Goal: Information Seeking & Learning: Learn about a topic

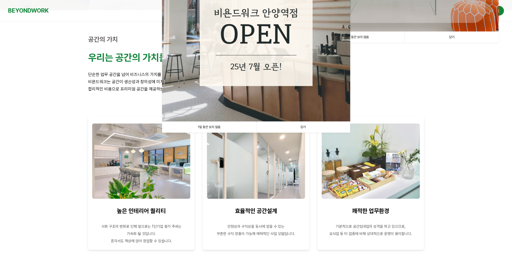
scroll to position [161, 0]
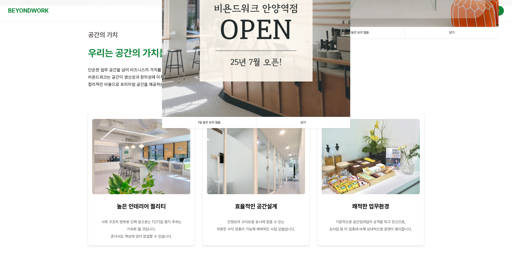
click at [201, 121] on link "1일 동안 보지 않음" at bounding box center [209, 122] width 94 height 11
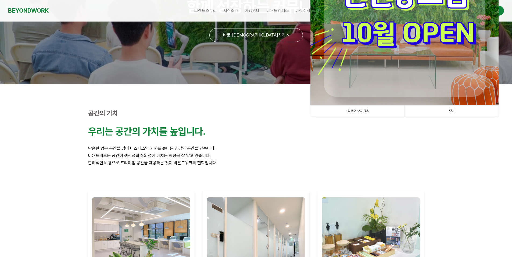
scroll to position [81, 0]
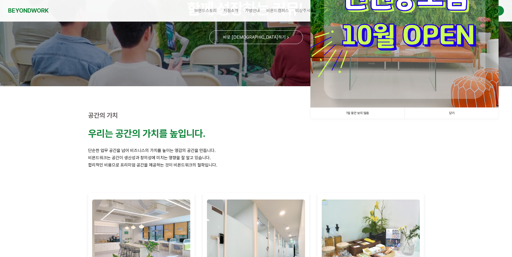
click at [345, 112] on link "1일 동안 보지 않음" at bounding box center [357, 113] width 94 height 11
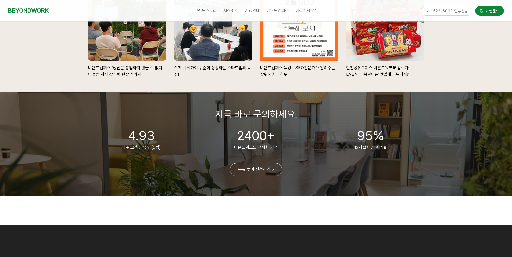
scroll to position [1183, 0]
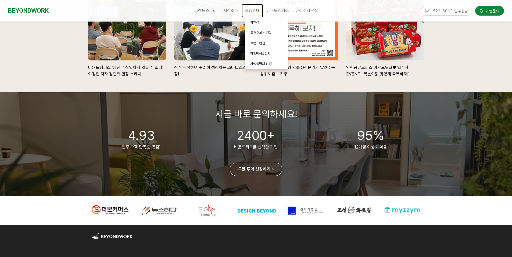
click at [254, 12] on span "가맹안내" at bounding box center [252, 10] width 15 height 5
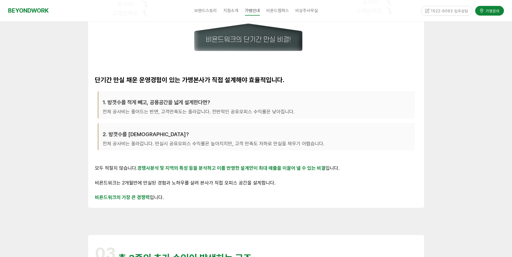
scroll to position [538, 0]
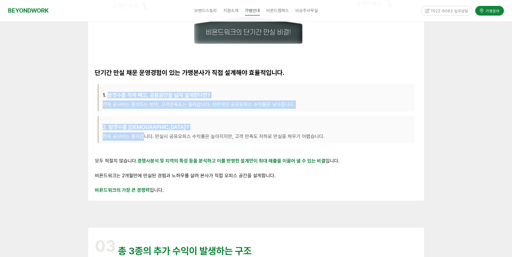
drag, startPoint x: 108, startPoint y: 93, endPoint x: 142, endPoint y: 138, distance: 56.1
click at [142, 138] on div "1. 방갯수를 적게 빼고, 공용공간을 넓게 설계한다면? 전체 공사비는 줄어드는 반면, 고객만족도는 올라갑니다. 전반적인 공유오피스 수익률은 낮…" at bounding box center [256, 115] width 323 height 69
click at [142, 138] on p "전체 공사비는 올라갑니다. 만실시 공유오피스 수익률은 높아지지만, 고객 만족도 저하로 만실을 채우기 어렵습니다." at bounding box center [257, 137] width 308 height 8
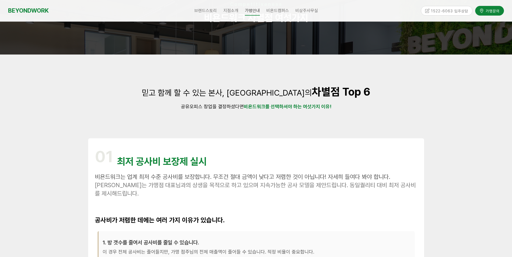
scroll to position [0, 0]
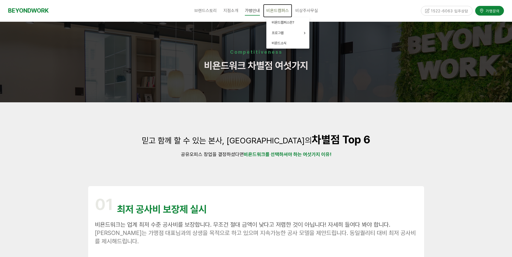
click at [279, 8] on span "비욘드캠퍼스" at bounding box center [277, 10] width 23 height 5
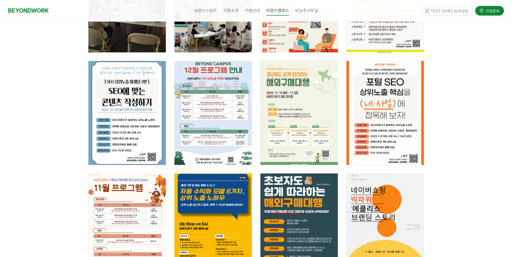
scroll to position [215, 0]
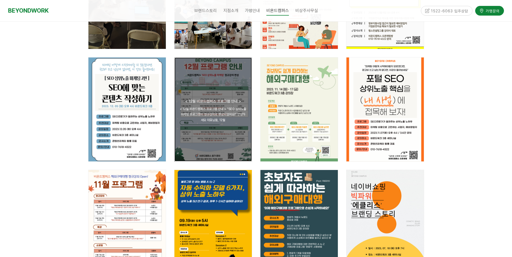
click at [213, 111] on span "< 12월 비욘드캠퍼스 프로그램 안내 > "SEO 상위노출 마케팅 프로그램이 정규강의로 편성되었어요!" 안녕하세요 대표님들, 12월" at bounding box center [213, 114] width 66 height 15
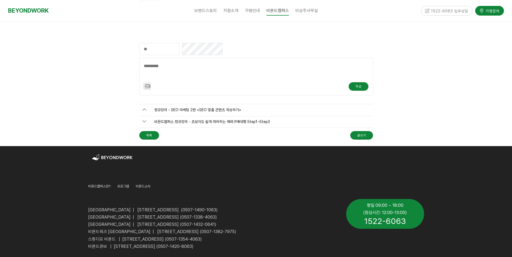
scroll to position [950, 0]
